Goal: Information Seeking & Learning: Learn about a topic

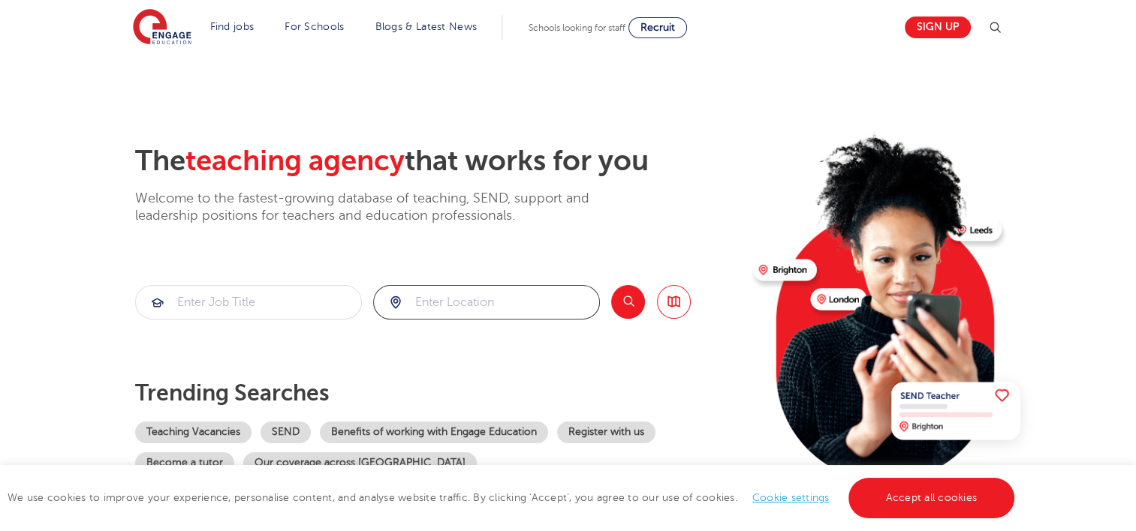
click at [441, 305] on input "search" at bounding box center [486, 302] width 225 height 33
click at [630, 303] on button "Search" at bounding box center [628, 302] width 34 height 34
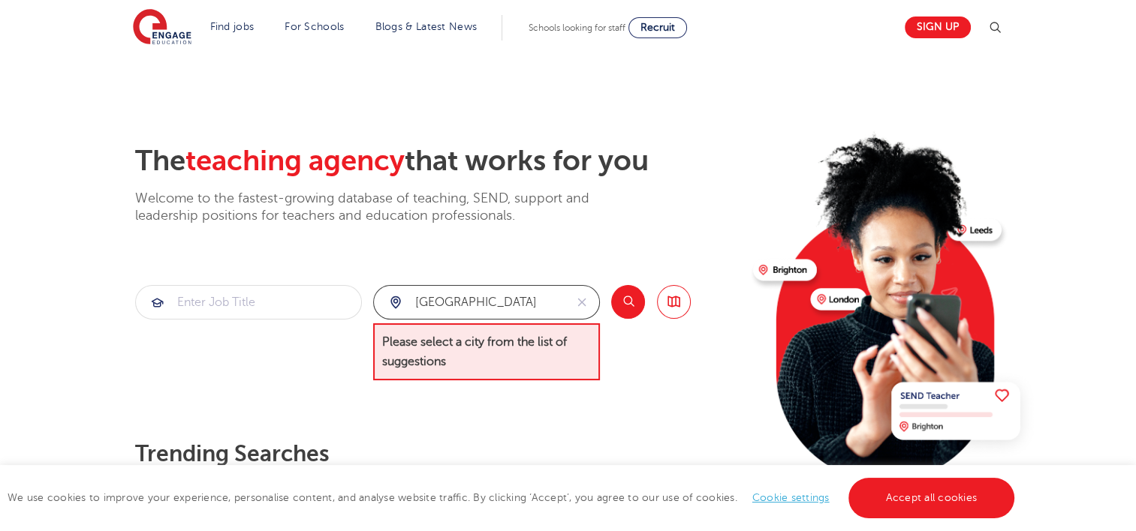
drag, startPoint x: 522, startPoint y: 301, endPoint x: 310, endPoint y: 312, distance: 212.7
click at [310, 312] on section "[GEOGRAPHIC_DATA] Please select a city from the list of suggestions Search Brow…" at bounding box center [412, 333] width 555 height 96
type input "[GEOGRAPHIC_DATA]"
click at [624, 309] on button "Search" at bounding box center [628, 302] width 34 height 34
drag, startPoint x: 513, startPoint y: 336, endPoint x: 559, endPoint y: 342, distance: 47.0
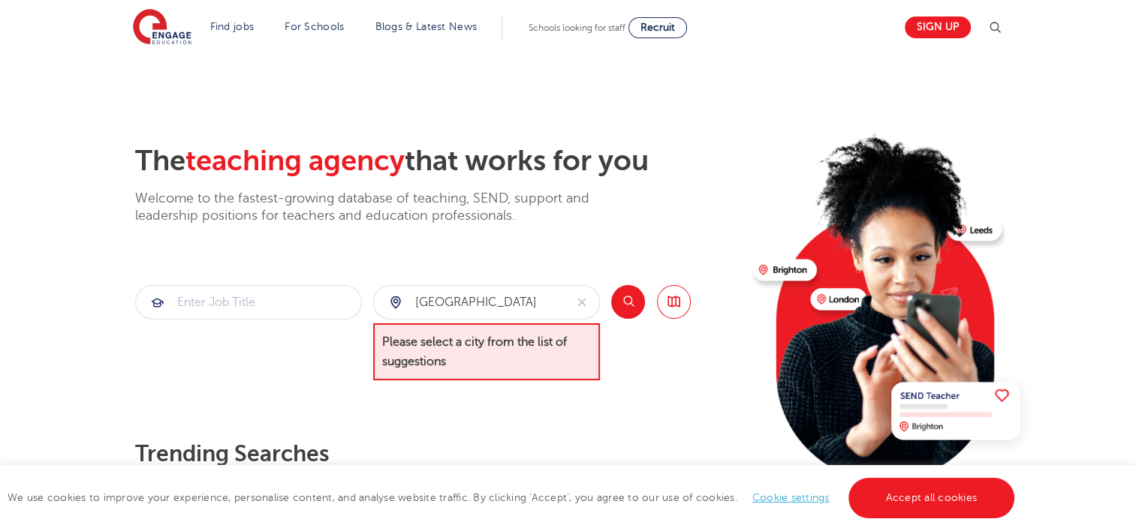
click at [516, 336] on span "Please select a city from the list of suggestions" at bounding box center [486, 352] width 227 height 58
click at [593, 337] on span "Please select a city from the list of suggestions" at bounding box center [486, 352] width 227 height 58
click at [518, 331] on span "Please select a city from the list of suggestions" at bounding box center [486, 352] width 227 height 58
drag, startPoint x: 517, startPoint y: 331, endPoint x: 471, endPoint y: 302, distance: 54.3
click at [468, 302] on input "county durham" at bounding box center [469, 302] width 191 height 33
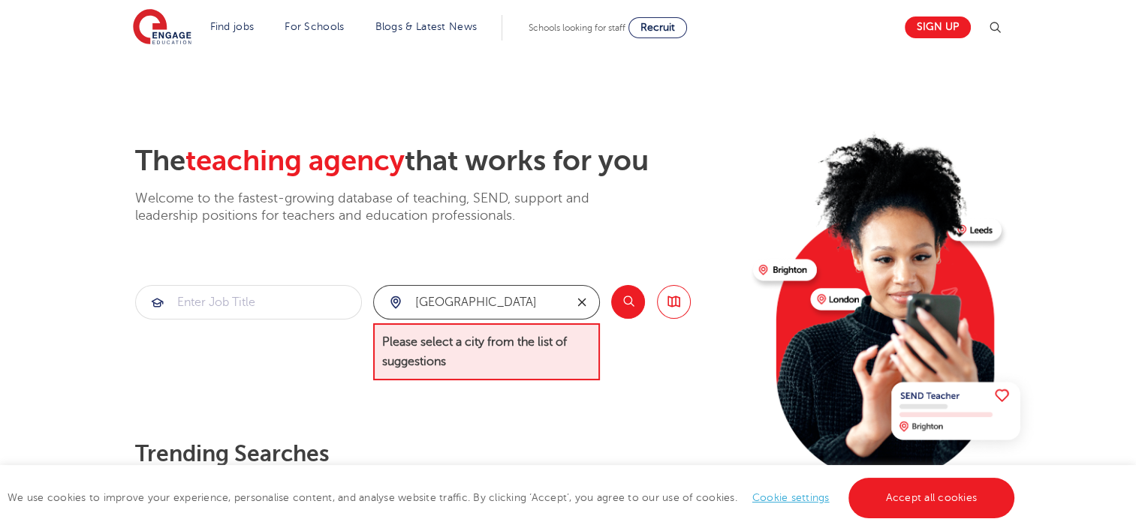
click at [582, 298] on icon "reset" at bounding box center [581, 303] width 15 height 14
click at [542, 299] on input "search" at bounding box center [486, 302] width 225 height 33
type input "b"
type input "d"
drag, startPoint x: 541, startPoint y: 300, endPoint x: 588, endPoint y: 246, distance: 71.3
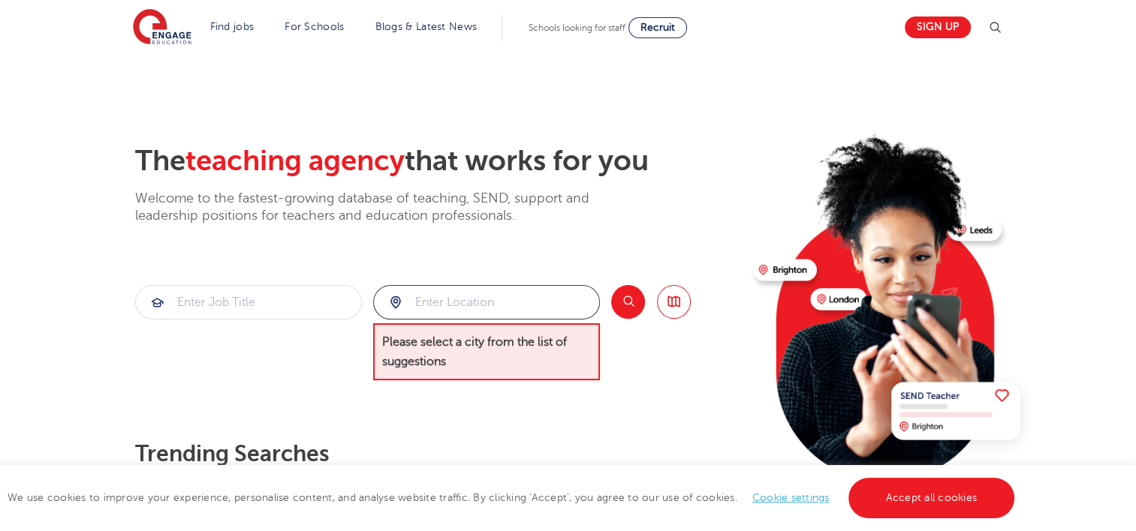
click at [601, 254] on div "The teaching agency that works for you Welcome to the fastest-growing database …" at bounding box center [438, 339] width 606 height 391
click at [394, 300] on div at bounding box center [486, 302] width 225 height 33
drag, startPoint x: 416, startPoint y: 305, endPoint x: 466, endPoint y: 306, distance: 50.3
click at [426, 306] on input "search" at bounding box center [486, 302] width 225 height 33
drag, startPoint x: 493, startPoint y: 306, endPoint x: 507, endPoint y: 306, distance: 14.3
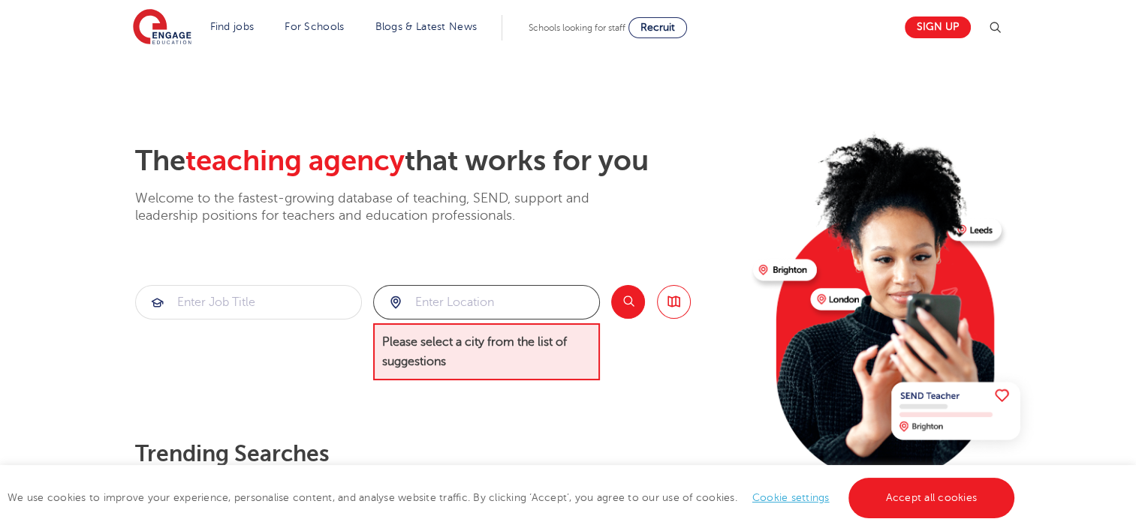
click at [502, 306] on input "search" at bounding box center [486, 302] width 225 height 33
drag, startPoint x: 536, startPoint y: 309, endPoint x: 562, endPoint y: 308, distance: 26.3
click at [542, 308] on input "search" at bounding box center [486, 302] width 225 height 33
click at [564, 308] on input "search" at bounding box center [486, 302] width 225 height 33
click at [565, 307] on input "search" at bounding box center [486, 302] width 225 height 33
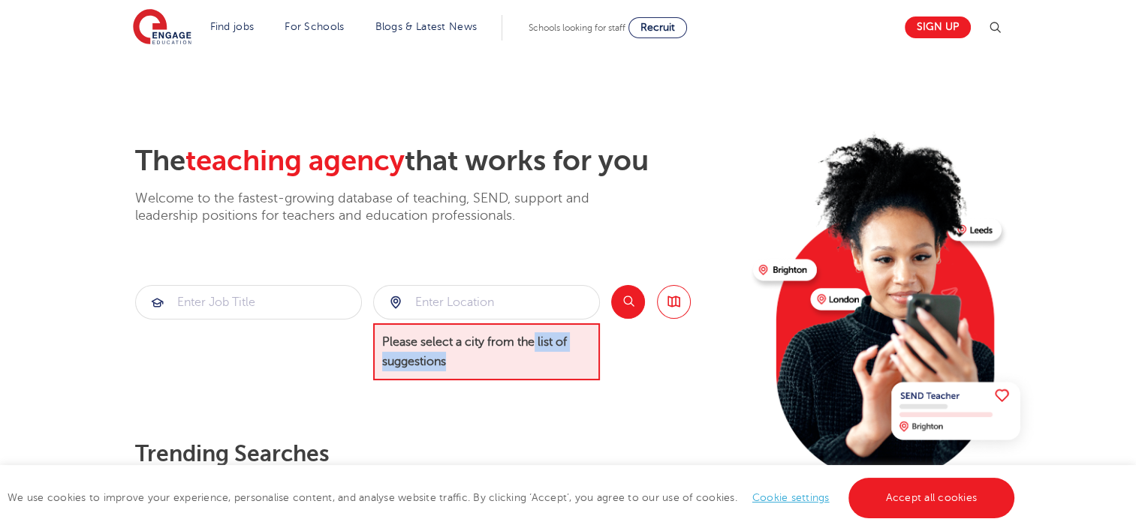
click at [531, 352] on span "Please select a city from the list of suggestions" at bounding box center [486, 352] width 227 height 58
drag, startPoint x: 279, startPoint y: 315, endPoint x: 278, endPoint y: 306, distance: 9.0
click at [278, 312] on input "search" at bounding box center [248, 302] width 225 height 33
drag, startPoint x: 278, startPoint y: 305, endPoint x: 281, endPoint y: 292, distance: 13.8
click at [279, 297] on input "search" at bounding box center [248, 302] width 225 height 33
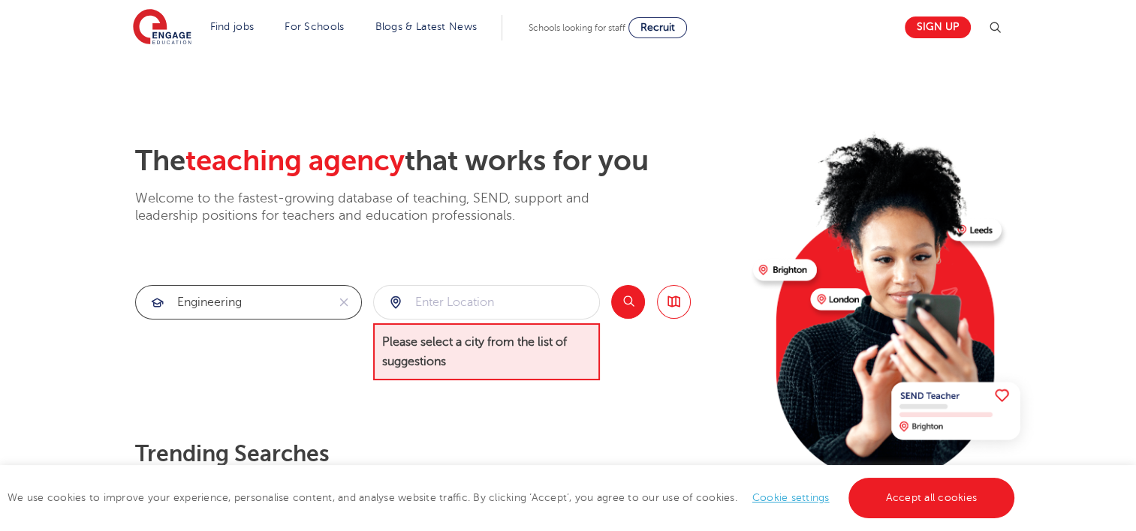
type input "engineering"
click at [621, 299] on button "Search" at bounding box center [628, 302] width 34 height 34
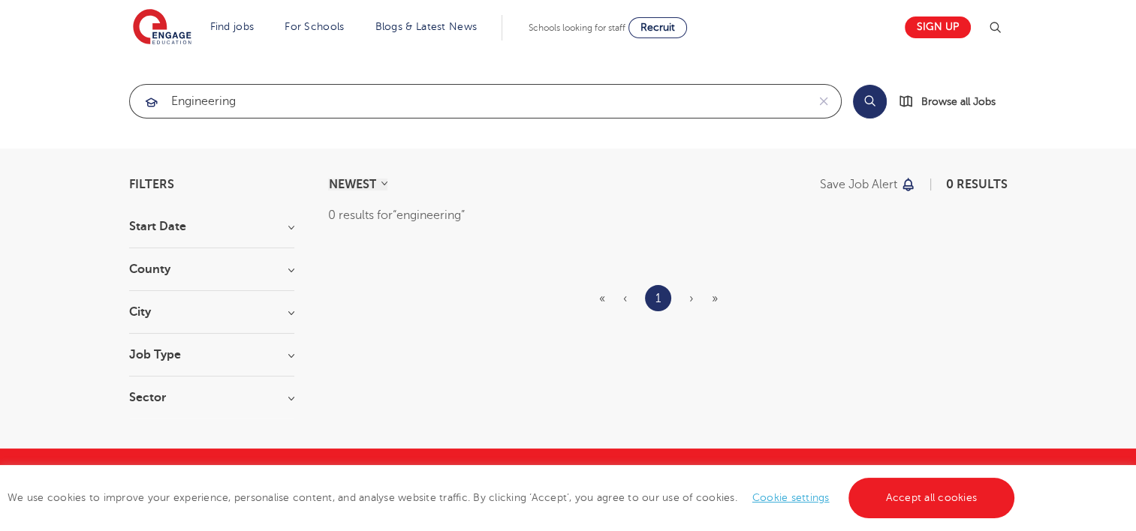
drag, startPoint x: 269, startPoint y: 96, endPoint x: 159, endPoint y: 99, distance: 109.6
click at [159, 99] on div "engineering" at bounding box center [468, 101] width 676 height 33
type input "weld"
click button "Submit" at bounding box center [0, 0] width 0 height 0
click at [868, 108] on button "Search" at bounding box center [870, 102] width 34 height 34
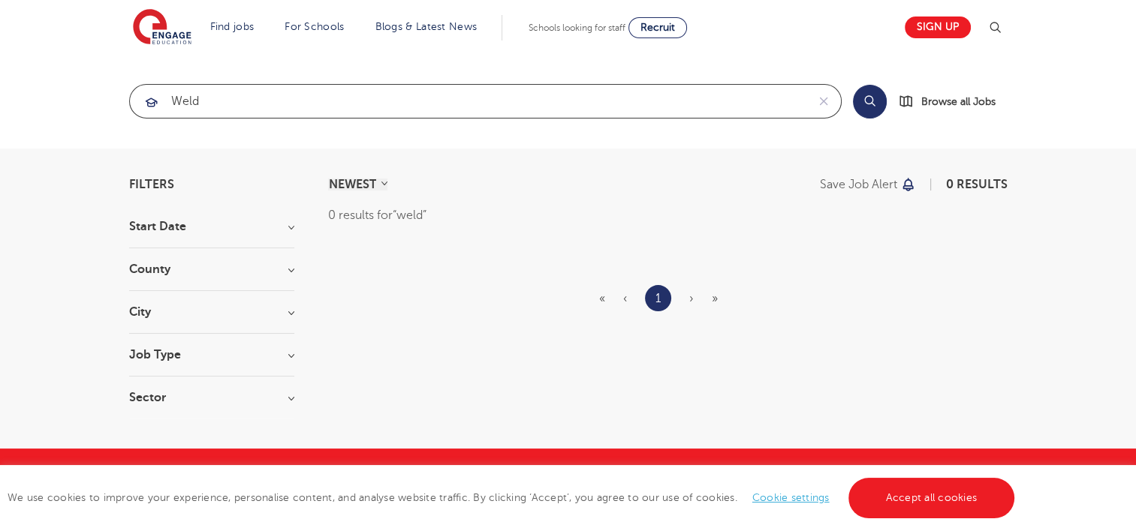
click at [658, 90] on input "weld" at bounding box center [468, 101] width 676 height 33
